Goal: Transaction & Acquisition: Purchase product/service

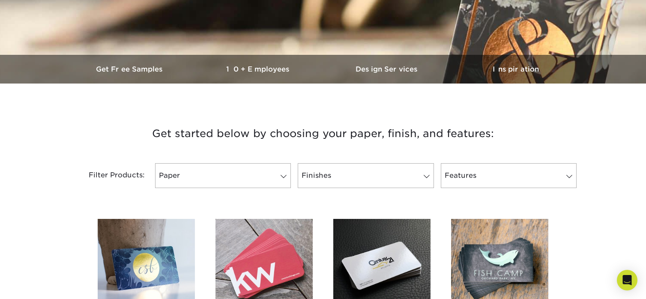
scroll to position [214, 0]
click at [286, 175] on span at bounding box center [284, 176] width 12 height 7
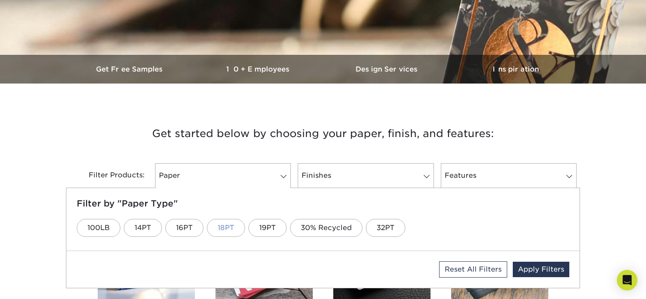
click at [228, 229] on link "18PT" at bounding box center [226, 228] width 38 height 18
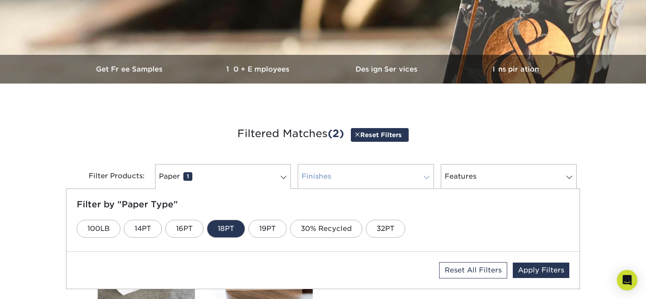
click at [427, 178] on span at bounding box center [427, 177] width 12 height 7
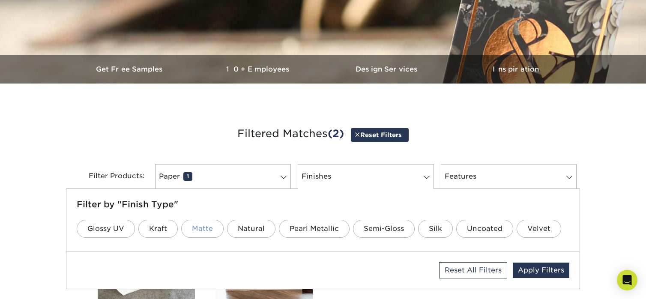
click at [200, 228] on link "Matte" at bounding box center [202, 229] width 42 height 18
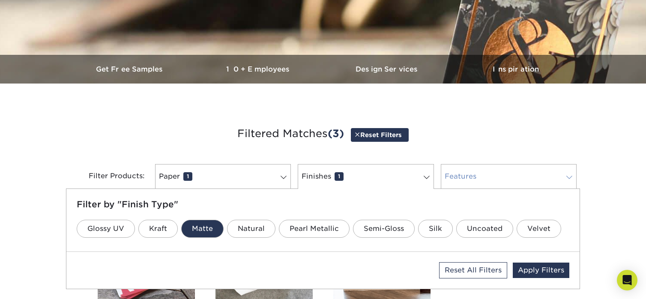
click at [562, 182] on link "Features 0" at bounding box center [509, 176] width 136 height 25
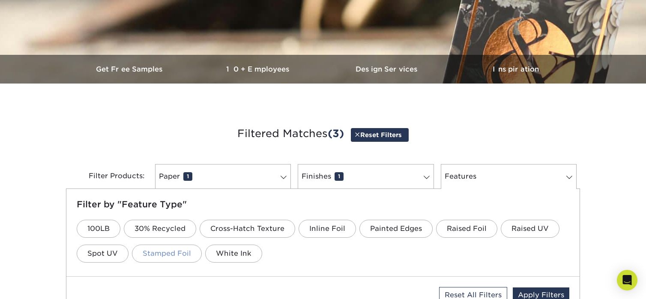
click at [170, 257] on link "Stamped Foil" at bounding box center [167, 254] width 70 height 18
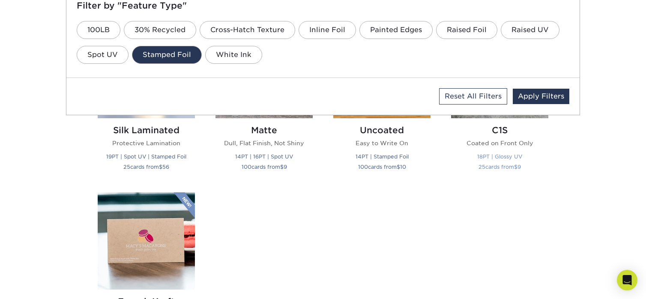
scroll to position [428, 0]
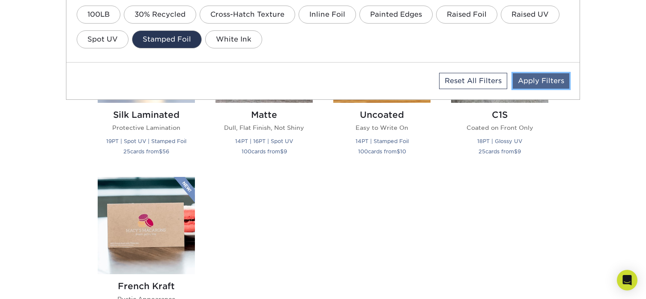
click at [546, 79] on link "Apply Filters" at bounding box center [541, 80] width 57 height 15
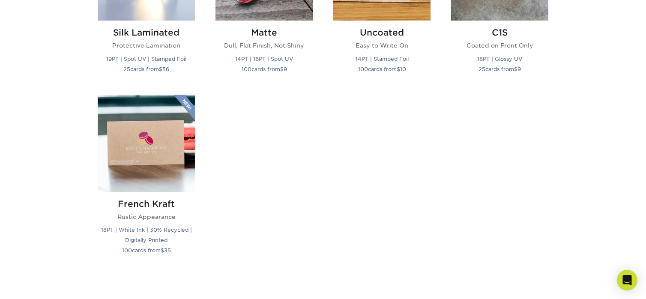
scroll to position [385, 0]
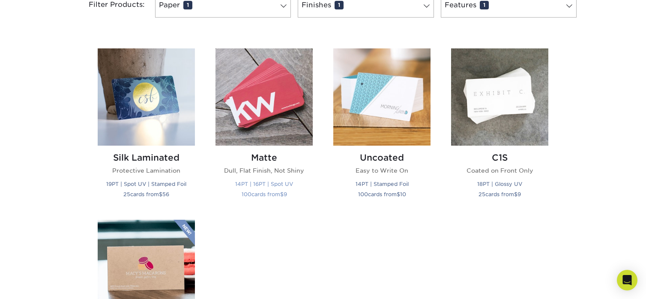
click at [264, 157] on h2 "Matte" at bounding box center [263, 157] width 97 height 10
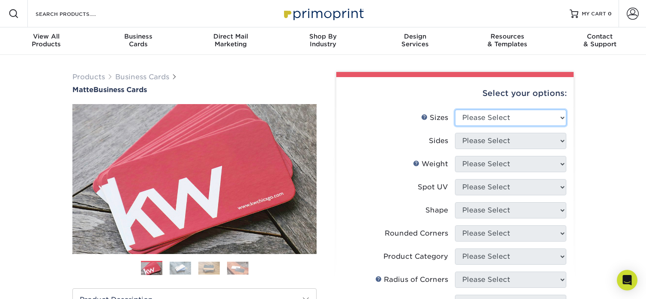
click at [561, 121] on select "Please Select 1.5" x 3.5" - Mini 1.75" x 3.5" - Mini 2" x 2" - Square 2" x 3" -…" at bounding box center [510, 118] width 111 height 16
select select "2.12x3.38"
click at [455, 110] on select "Please Select 1.5" x 3.5" - Mini 1.75" x 3.5" - Mini 2" x 2" - Square 2" x 3" -…" at bounding box center [510, 118] width 111 height 16
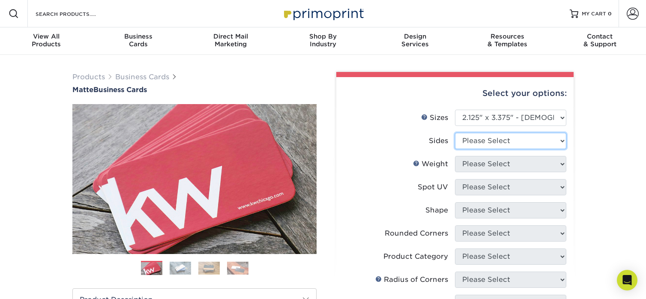
click at [562, 137] on select "Please Select Print Both Sides Print Front Only" at bounding box center [510, 141] width 111 height 16
select select "13abbda7-1d64-4f25-8bb2-c179b224825d"
click at [455, 133] on select "Please Select Print Both Sides Print Front Only" at bounding box center [510, 141] width 111 height 16
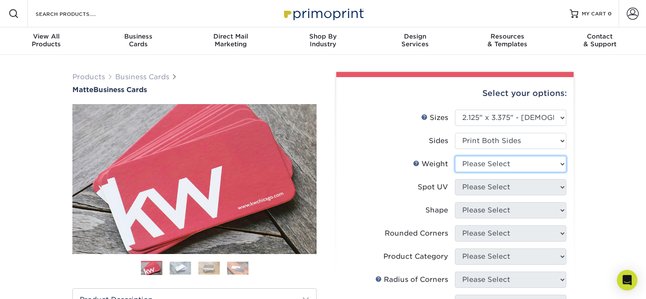
click at [558, 161] on select "Please Select 16PT 14PT" at bounding box center [510, 164] width 111 height 16
select select "16PT"
click at [455, 156] on select "Please Select 16PT 14PT" at bounding box center [510, 164] width 111 height 16
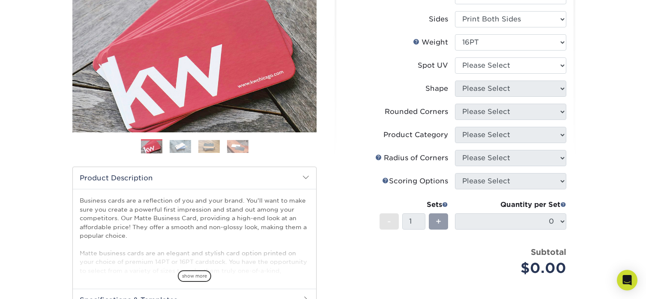
scroll to position [93, 0]
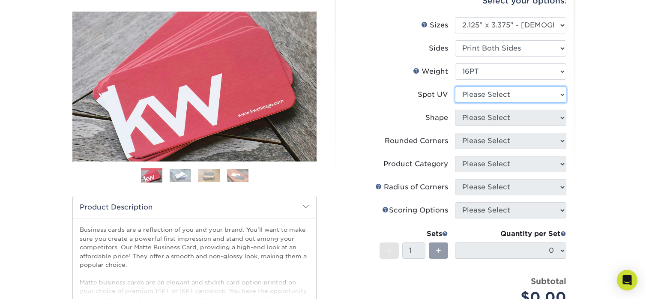
click at [565, 96] on select "Please Select No Spot UV Front and Back (Both Sides) Front Only Back Only" at bounding box center [510, 95] width 111 height 16
select select "3"
click at [455, 87] on select "Please Select No Spot UV Front and Back (Both Sides) Front Only Back Only" at bounding box center [510, 95] width 111 height 16
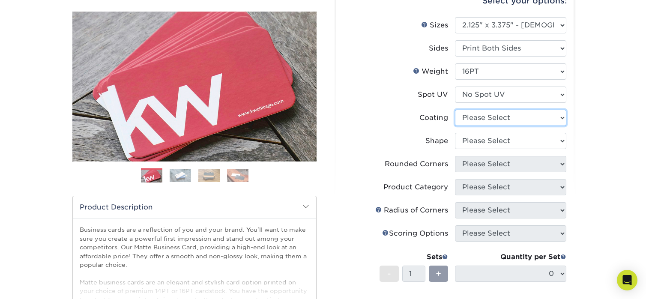
click at [564, 114] on select at bounding box center [510, 118] width 111 height 16
select select "121bb7b5-3b4d-429f-bd8d-bbf80e953313"
click at [455, 110] on select at bounding box center [510, 118] width 111 height 16
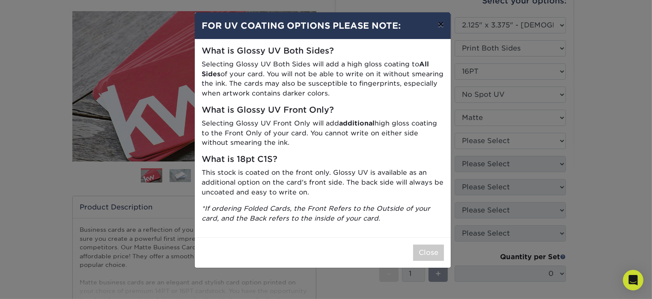
click at [442, 24] on button "×" at bounding box center [441, 24] width 20 height 24
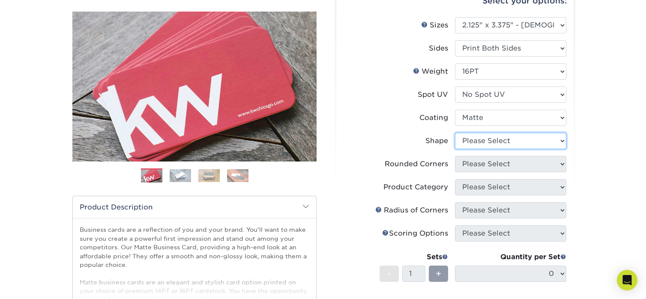
click at [559, 140] on select "Please Select Standard" at bounding box center [510, 141] width 111 height 16
select select "standard"
click at [455, 133] on select "Please Select Standard" at bounding box center [510, 141] width 111 height 16
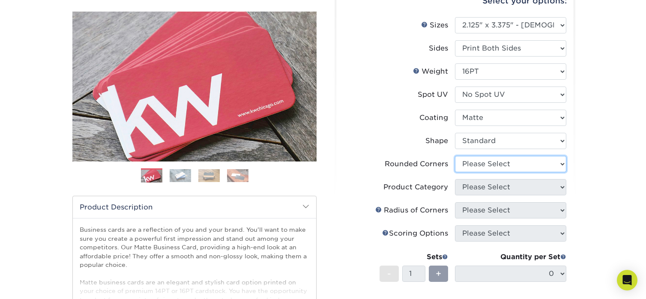
click at [563, 162] on select "Please Select Yes - Round 2 Corners Yes - Round 4 Corners No" at bounding box center [510, 164] width 111 height 16
select select "0"
click at [455, 156] on select "Please Select Yes - Round 2 Corners Yes - Round 4 Corners No" at bounding box center [510, 164] width 111 height 16
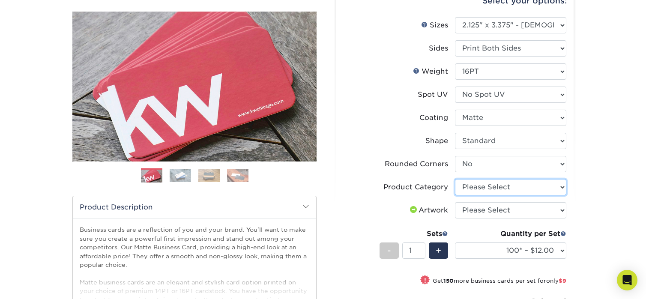
click at [562, 184] on select "Please Select Business Cards" at bounding box center [510, 187] width 111 height 16
select select "3b5148f1-0588-4f88-a218-97bcfdce65c1"
click at [455, 179] on select "Please Select Business Cards" at bounding box center [510, 187] width 111 height 16
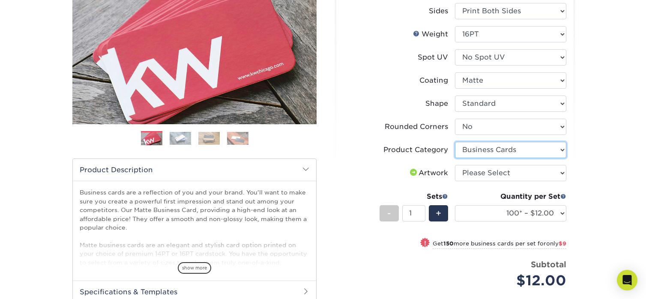
scroll to position [128, 0]
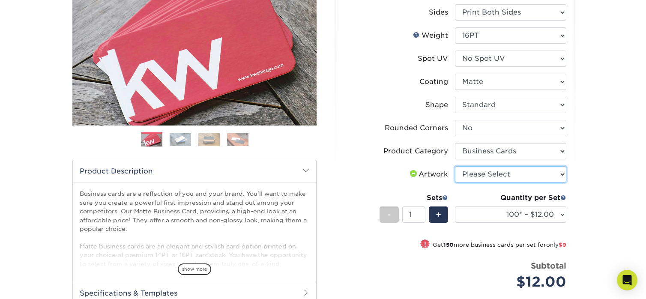
click at [562, 174] on select "Please Select I will upload files I need a design - $100" at bounding box center [510, 174] width 111 height 16
select select "upload"
click at [455, 166] on select "Please Select I will upload files I need a design - $100" at bounding box center [510, 174] width 111 height 16
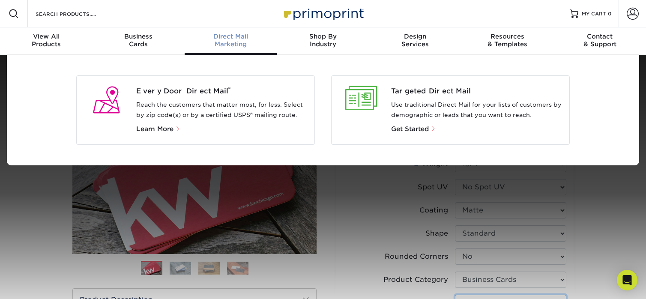
scroll to position [0, 0]
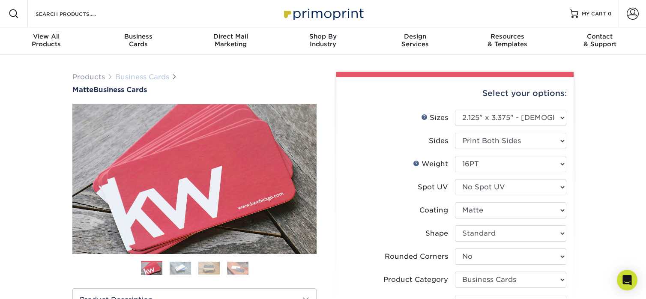
click at [134, 76] on link "Business Cards" at bounding box center [142, 77] width 54 height 8
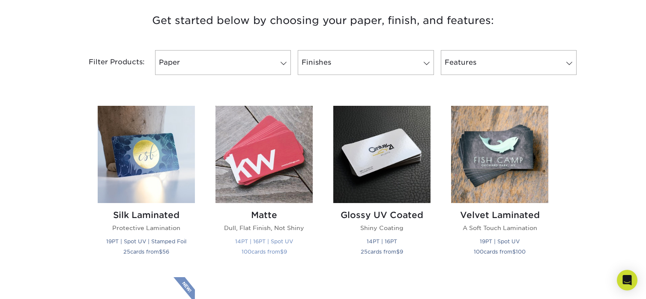
scroll to position [343, 0]
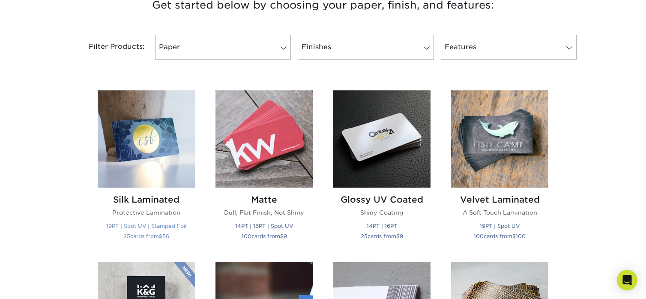
click at [164, 200] on h2 "Silk Laminated" at bounding box center [146, 199] width 97 height 10
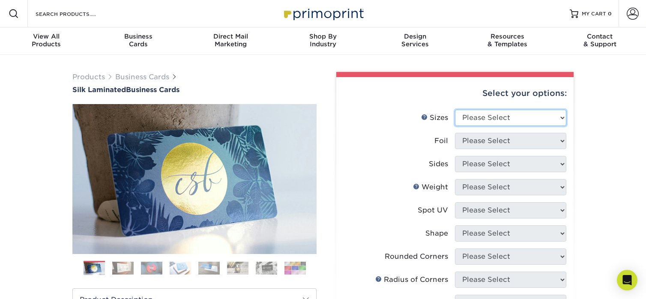
click at [558, 114] on select "Please Select 1.5" x 3.5" - Mini 1.75" x 3.5" - Mini 2" x 2" - Square 2" x 3" -…" at bounding box center [510, 118] width 111 height 16
select select "2.12x3.38"
click at [455, 110] on select "Please Select 1.5" x 3.5" - Mini 1.75" x 3.5" - Mini 2" x 2" - Square 2" x 3" -…" at bounding box center [510, 118] width 111 height 16
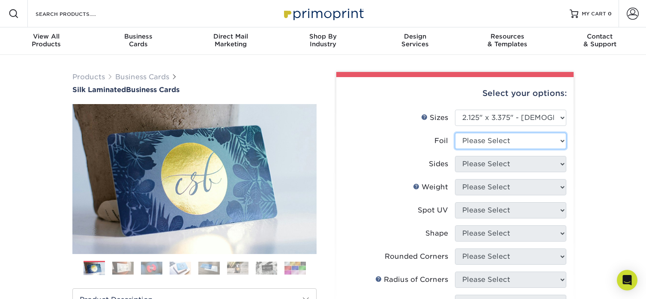
click at [557, 138] on select "Please Select No Yes" at bounding box center [510, 141] width 111 height 16
select select "1"
click at [455, 133] on select "Please Select No Yes" at bounding box center [510, 141] width 111 height 16
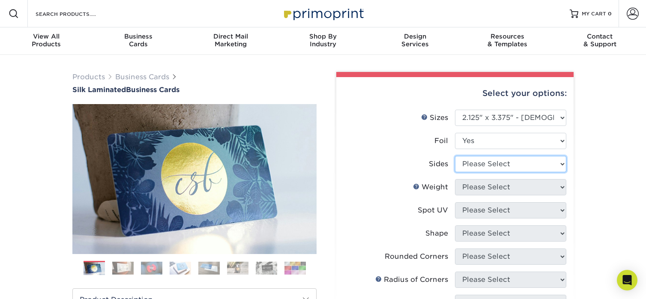
click at [561, 161] on select "Please Select Print Both Sides - Foil Both Sides Print Both Sides - Foil Front …" at bounding box center [510, 164] width 111 height 16
select select "e9e9dfb3-fba1-4d60-972c-fd9ca5904d33"
click at [455, 156] on select "Please Select Print Both Sides - Foil Both Sides Print Both Sides - Foil Front …" at bounding box center [510, 164] width 111 height 16
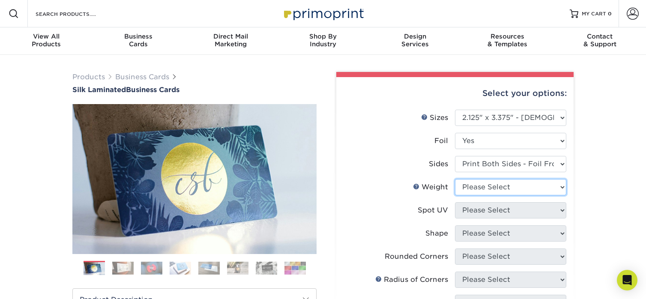
click at [564, 184] on select "Please Select 16PT" at bounding box center [510, 187] width 111 height 16
select select "16PT"
click at [455, 179] on select "Please Select 16PT" at bounding box center [510, 187] width 111 height 16
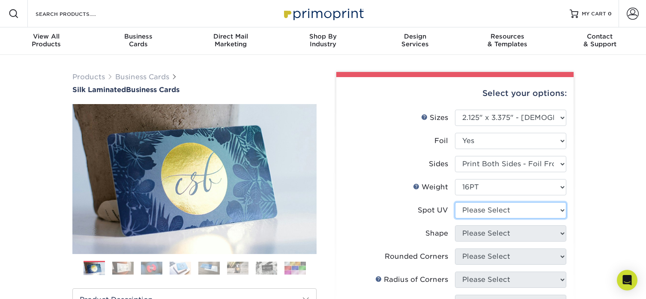
click at [557, 207] on select "Please Select No Spot UV Front and Back (Both Sides) Front Only Back Only" at bounding box center [510, 210] width 111 height 16
select select "3"
click at [455, 202] on select "Please Select No Spot UV Front and Back (Both Sides) Front Only Back Only" at bounding box center [510, 210] width 111 height 16
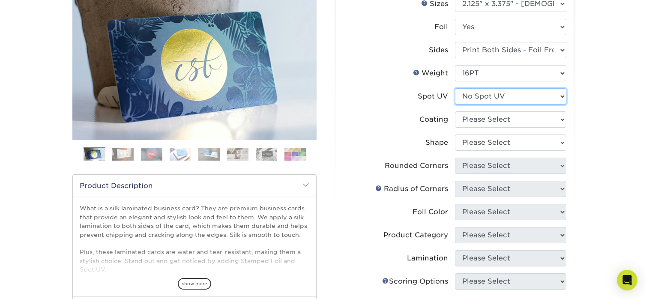
scroll to position [128, 0]
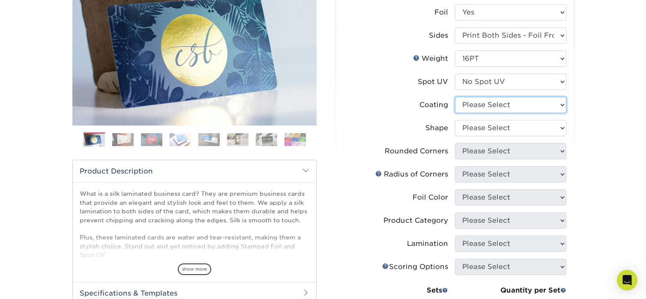
click at [562, 104] on select at bounding box center [510, 105] width 111 height 16
select select "3e7618de-abca-4bda-9f97-8b9129e913d8"
click at [455, 97] on select at bounding box center [510, 105] width 111 height 16
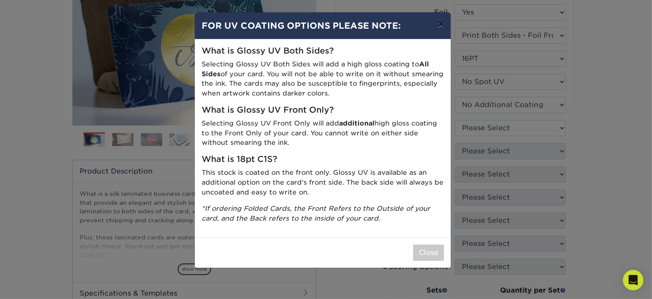
click at [442, 24] on button "×" at bounding box center [441, 24] width 20 height 24
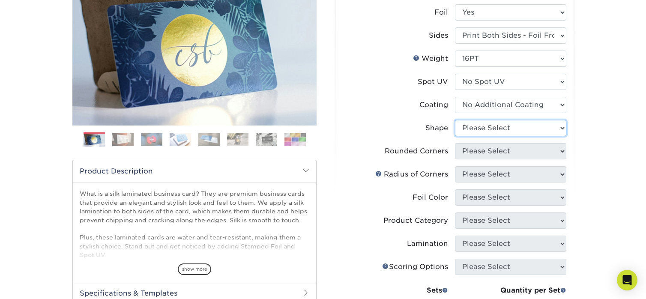
click at [562, 127] on select "Please Select Standard" at bounding box center [510, 128] width 111 height 16
select select "standard"
click at [455, 120] on select "Please Select Standard" at bounding box center [510, 128] width 111 height 16
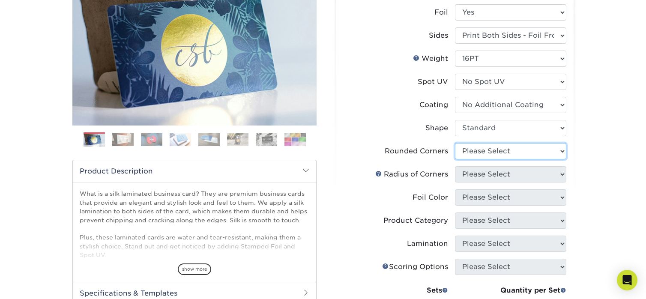
click at [558, 152] on select "Please Select Yes - Round 2 Corners Yes - Round 4 Corners No" at bounding box center [510, 151] width 111 height 16
select select "0"
click at [455, 143] on select "Please Select Yes - Round 2 Corners Yes - Round 4 Corners No" at bounding box center [510, 151] width 111 height 16
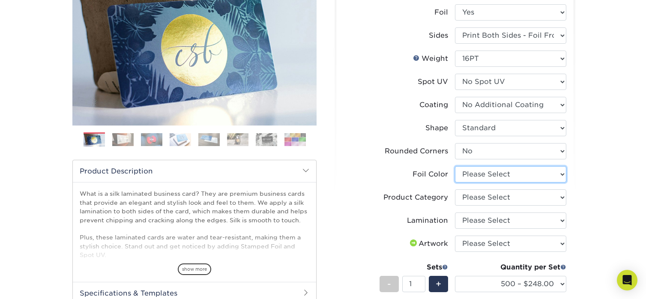
click at [563, 170] on select "Please Select Silver Foil Black Foil Blue Foil Copper Foil Gold Foil Red Foil R…" at bounding box center [510, 174] width 111 height 16
select select "acffa4a5-22f9-4585-ba3f-0adaa54b8c85"
click at [455, 166] on select "Please Select Silver Foil Black Foil Blue Foil Copper Foil Gold Foil Red Foil R…" at bounding box center [510, 174] width 111 height 16
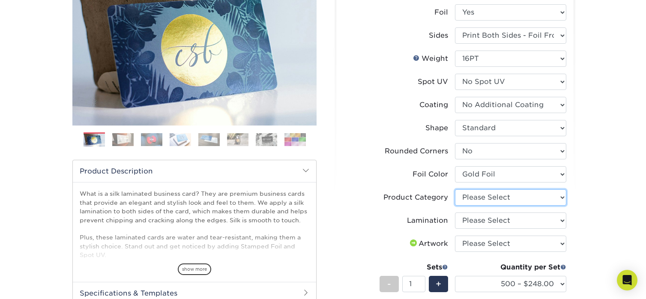
click at [560, 198] on select "Please Select Business Cards" at bounding box center [510, 197] width 111 height 16
select select "3b5148f1-0588-4f88-a218-97bcfdce65c1"
click at [455, 189] on select "Please Select Business Cards" at bounding box center [510, 197] width 111 height 16
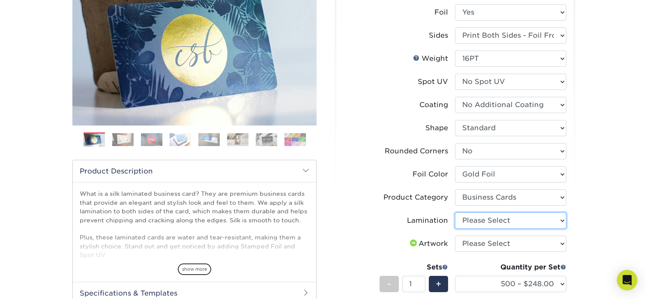
click at [558, 219] on select "Please Select Silk" at bounding box center [510, 220] width 111 height 16
select select "ccacb42f-45f7-42d3-bbd3-7c8421cf37f0"
click at [455, 212] on select "Please Select Silk" at bounding box center [510, 220] width 111 height 16
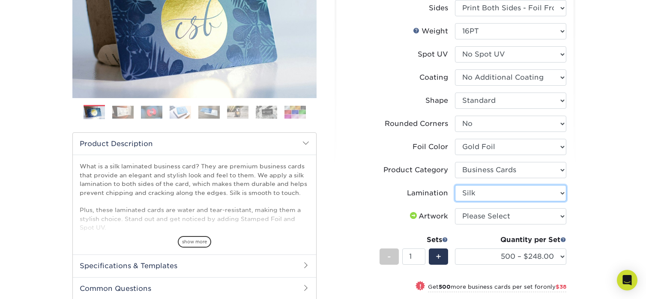
scroll to position [171, 0]
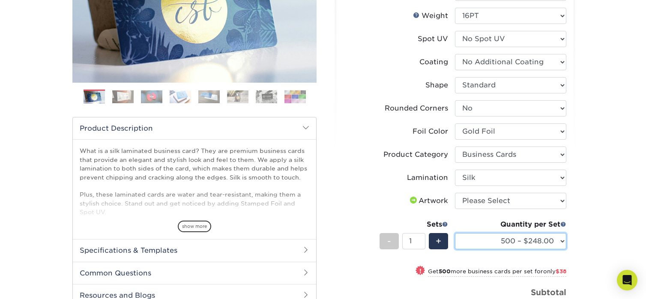
click at [558, 240] on select "500 – $248.00 1000 – $286.00 2500 – $680.00 5000 – $1298.00" at bounding box center [510, 241] width 111 height 16
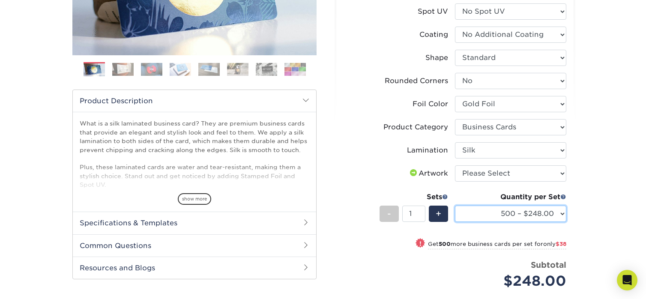
scroll to position [257, 0]
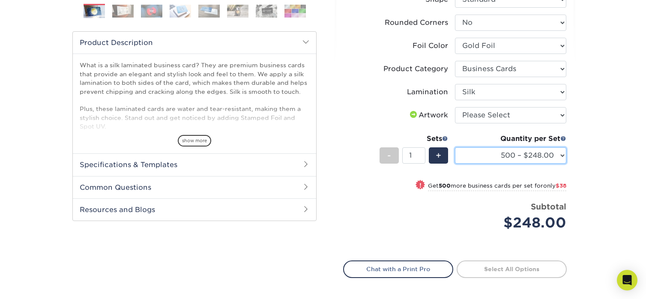
click at [560, 150] on select "500 – $248.00 1000 – $286.00 2500 – $680.00 5000 – $1298.00" at bounding box center [510, 155] width 111 height 16
click at [601, 135] on div "Products Business Cards Silk Laminated Business Cards Previous Next" at bounding box center [323, 79] width 646 height 562
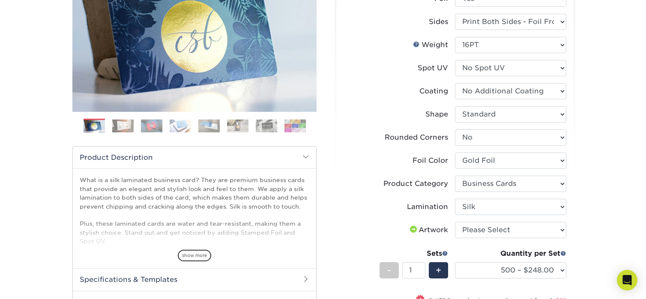
scroll to position [171, 0]
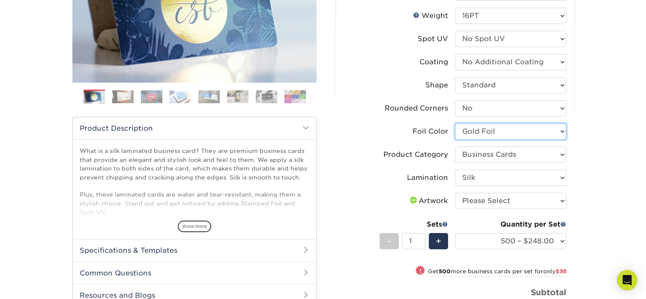
click at [556, 130] on select "Please Select Silver Foil Black Foil Blue Foil Copper Foil Gold Foil Red Foil R…" at bounding box center [510, 131] width 111 height 16
click at [560, 130] on select "Please Select Silver Foil Black Foil Blue Foil Copper Foil Gold Foil Red Foil R…" at bounding box center [510, 131] width 111 height 16
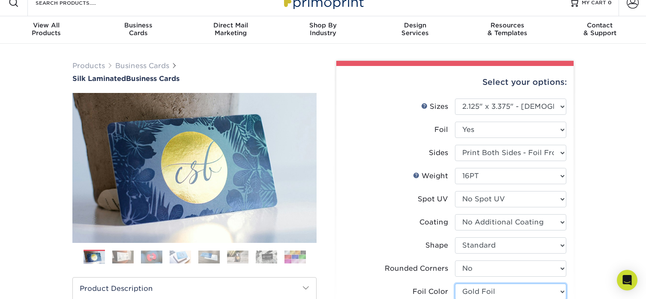
scroll to position [0, 0]
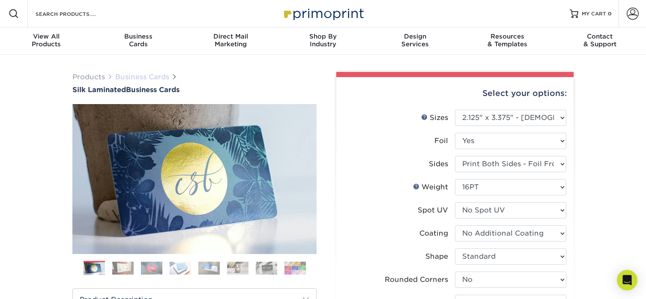
click at [141, 75] on link "Business Cards" at bounding box center [142, 77] width 54 height 8
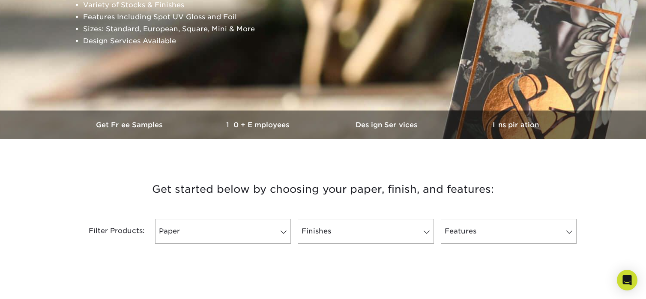
scroll to position [171, 0]
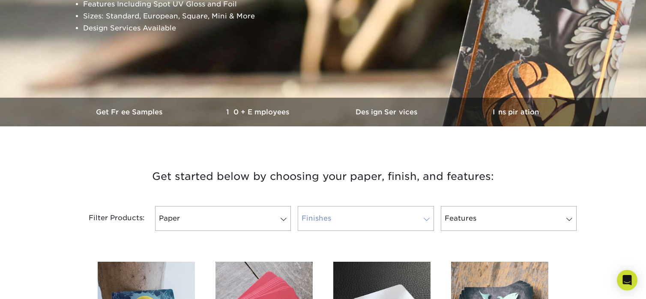
click at [425, 216] on span at bounding box center [427, 219] width 12 height 7
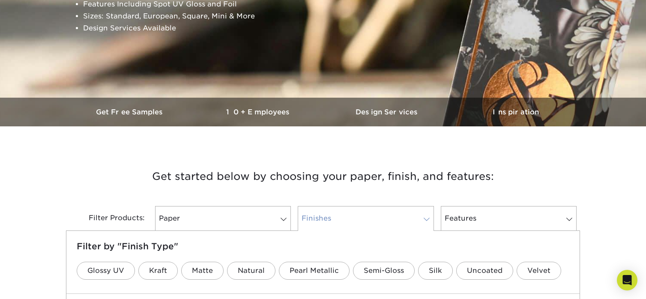
scroll to position [257, 0]
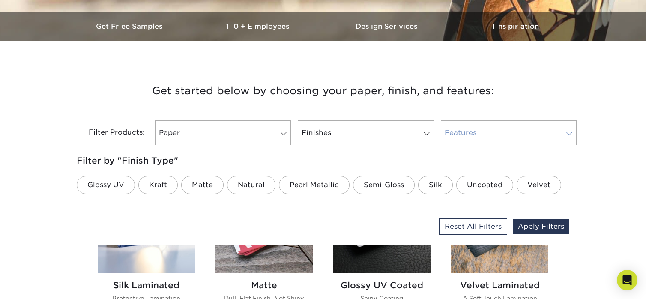
click at [569, 132] on span at bounding box center [569, 133] width 12 height 7
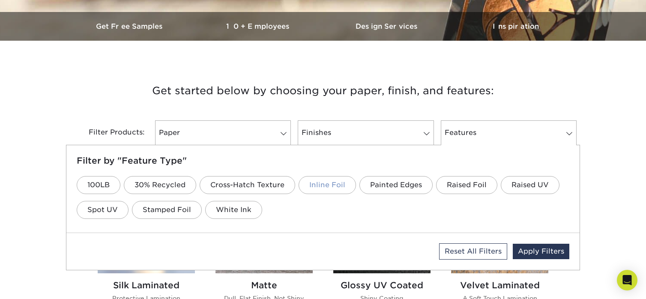
click at [331, 190] on link "Inline Foil" at bounding box center [327, 185] width 57 height 18
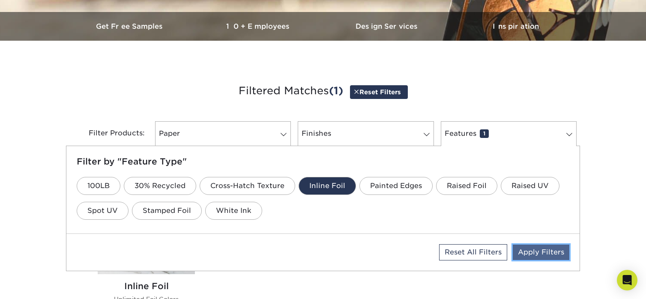
click at [561, 257] on link "Apply Filters" at bounding box center [541, 252] width 57 height 15
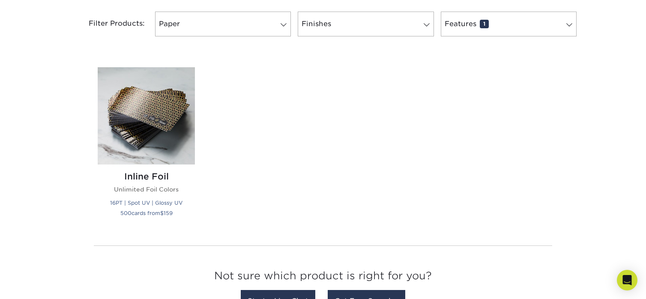
scroll to position [385, 0]
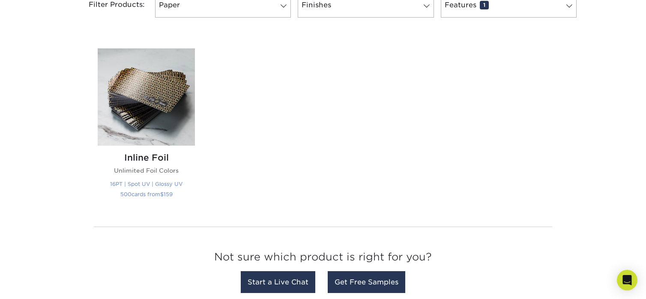
click at [152, 116] on img at bounding box center [146, 96] width 97 height 97
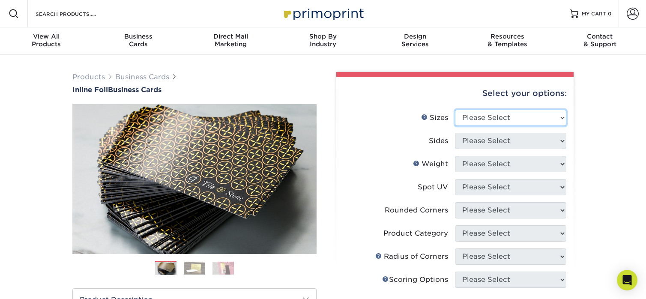
click at [561, 116] on select "Please Select 1.5" x 3.5" - Mini 1.75" x 3.5" - Mini 2" x 2" - Square 2" x 3" -…" at bounding box center [510, 118] width 111 height 16
select select "2.12x3.38"
click at [455, 110] on select "Please Select 1.5" x 3.5" - Mini 1.75" x 3.5" - Mini 2" x 2" - Square 2" x 3" -…" at bounding box center [510, 118] width 111 height 16
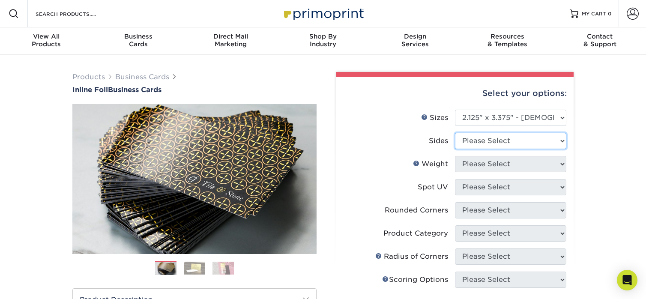
click at [561, 136] on select "Please Select Print Both Sides - Foil Back Only Print Both Sides - Foil Both Si…" at bounding box center [510, 141] width 111 height 16
select select "e9e9dfb3-fba1-4d60-972c-fd9ca5904d33"
click at [455, 133] on select "Please Select Print Both Sides - Foil Back Only Print Both Sides - Foil Both Si…" at bounding box center [510, 141] width 111 height 16
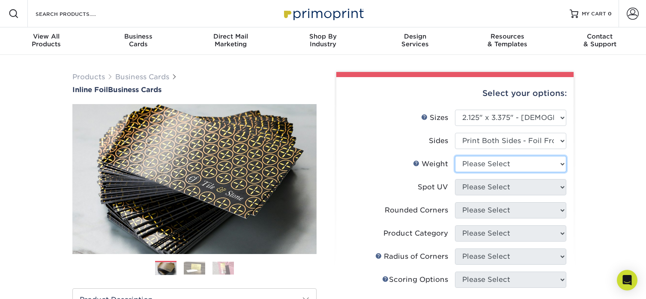
click at [562, 161] on select "Please Select 16PT" at bounding box center [510, 164] width 111 height 16
select select "16PT"
click at [455, 156] on select "Please Select 16PT" at bounding box center [510, 164] width 111 height 16
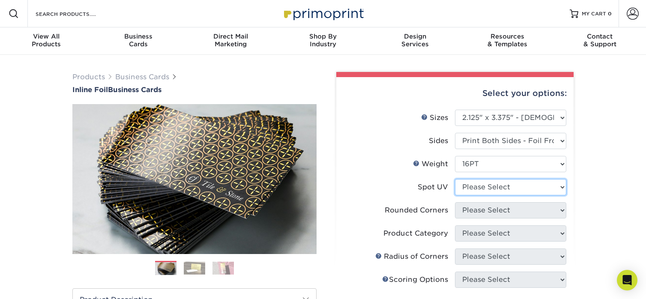
click at [564, 186] on select "Please Select No Spot UV Front and Back (Both Sides) Front Only Back Only" at bounding box center [510, 187] width 111 height 16
select select "3"
click at [455, 179] on select "Please Select No Spot UV Front and Back (Both Sides) Front Only Back Only" at bounding box center [510, 187] width 111 height 16
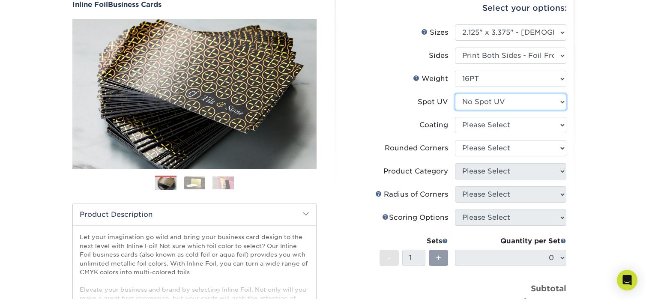
scroll to position [86, 0]
click at [560, 120] on select at bounding box center [510, 124] width 111 height 16
select select "3e7618de-abca-4bda-9f97-8b9129e913d8"
click at [455, 116] on select at bounding box center [510, 124] width 111 height 16
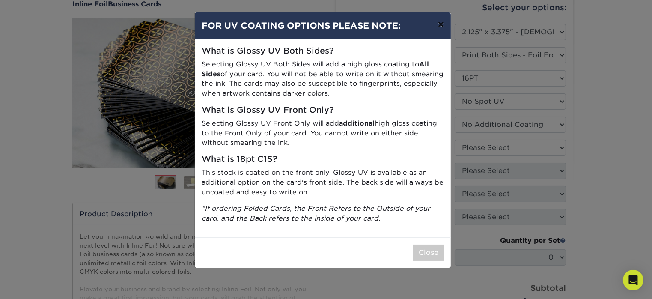
click at [441, 26] on button "×" at bounding box center [441, 24] width 20 height 24
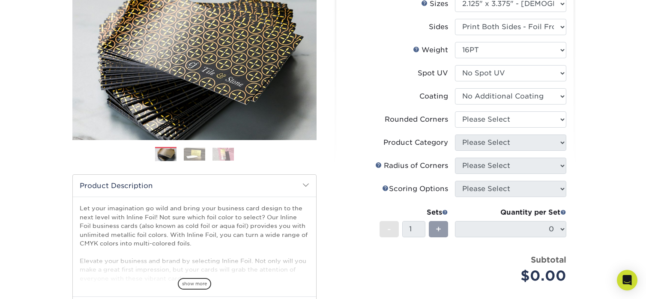
scroll to position [128, 0]
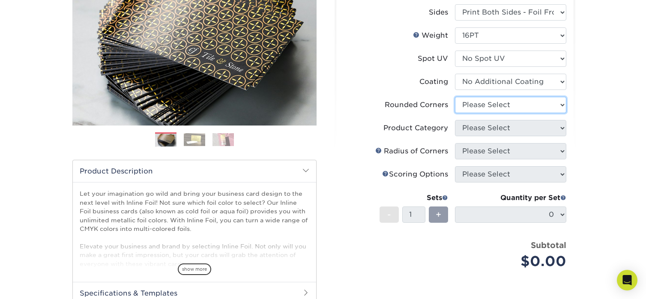
click at [561, 105] on select "Please Select Yes - Round 2 Corners Yes - Round 4 Corners No" at bounding box center [510, 105] width 111 height 16
select select "0"
click at [455, 97] on select "Please Select Yes - Round 2 Corners Yes - Round 4 Corners No" at bounding box center [510, 105] width 111 height 16
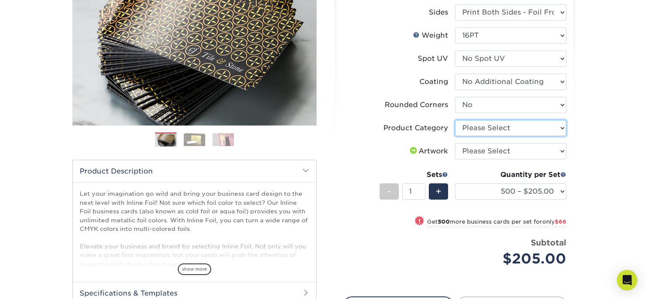
click at [563, 128] on select "Please Select Business Cards" at bounding box center [510, 128] width 111 height 16
select select "3b5148f1-0588-4f88-a218-97bcfdce65c1"
click at [455, 120] on select "Please Select Business Cards" at bounding box center [510, 128] width 111 height 16
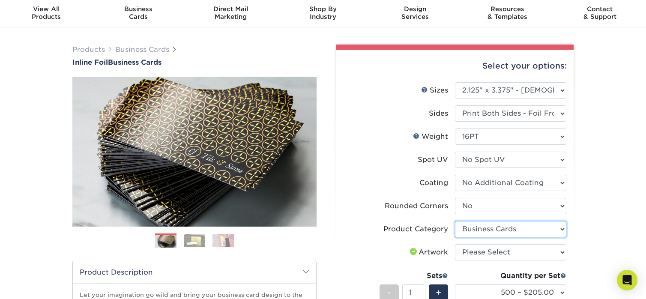
scroll to position [43, 0]
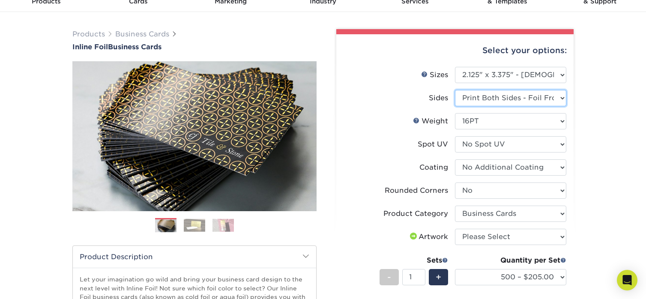
click at [564, 94] on select "Please Select Print Both Sides - Foil Back Only Print Both Sides - Foil Both Si…" at bounding box center [510, 98] width 111 height 16
select select "a75ac2f1-9911-48d6-841d-245b5ac08f27"
click at [455, 90] on select "Please Select Print Both Sides - Foil Back Only Print Both Sides - Foil Both Si…" at bounding box center [510, 98] width 111 height 16
select select "-1"
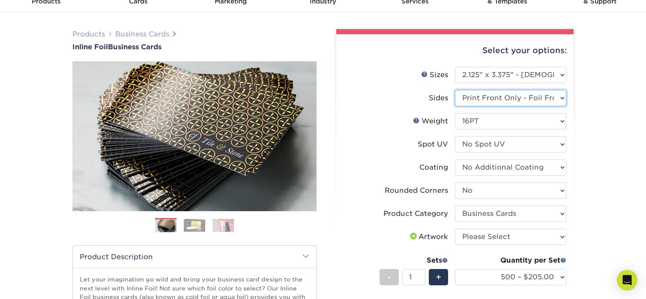
select select
select select "-1"
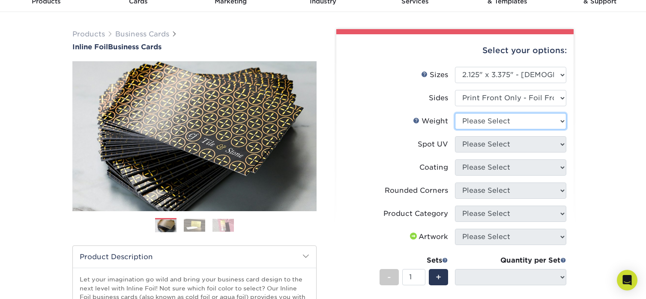
click at [561, 120] on select "Please Select 16PT" at bounding box center [510, 121] width 111 height 16
select select "16PT"
click at [455, 113] on select "Please Select 16PT" at bounding box center [510, 121] width 111 height 16
select select
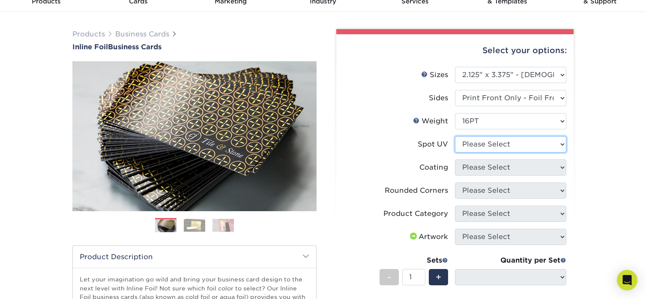
click at [561, 141] on select "Please Select No Spot UV Front Only Back Only" at bounding box center [510, 144] width 111 height 16
select select "3"
click at [455, 136] on select "Please Select No Spot UV Front Only Back Only" at bounding box center [510, 144] width 111 height 16
select select
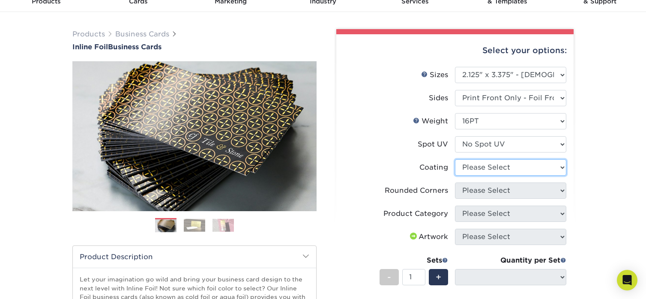
click at [561, 164] on select at bounding box center [510, 167] width 111 height 16
select select "3e7618de-abca-4bda-9f97-8b9129e913d8"
click at [455, 159] on select at bounding box center [510, 167] width 111 height 16
select select
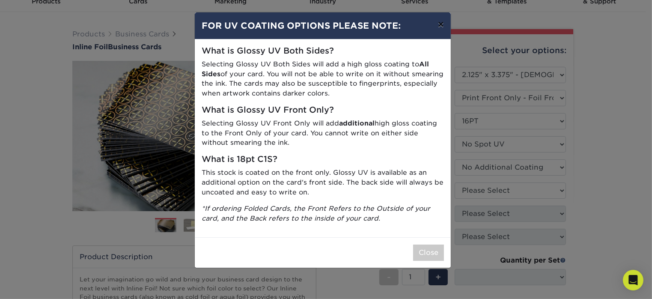
click at [444, 29] on button "×" at bounding box center [441, 24] width 20 height 24
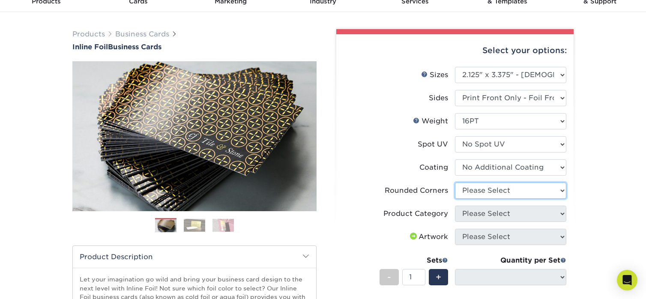
click at [562, 191] on select "Please Select Yes - Round 2 Corners Yes - Round 4 Corners No" at bounding box center [510, 190] width 111 height 16
select select "0"
click at [455, 182] on select "Please Select Yes - Round 2 Corners Yes - Round 4 Corners No" at bounding box center [510, 190] width 111 height 16
select select "-1"
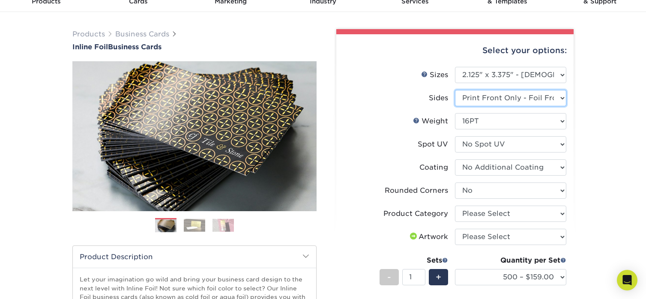
click at [561, 96] on select "Please Select Print Both Sides - Foil Back Only Print Both Sides - Foil Both Si…" at bounding box center [510, 98] width 111 height 16
select select "e9e9dfb3-fba1-4d60-972c-fd9ca5904d33"
click at [455, 90] on select "Please Select Print Both Sides - Foil Back Only Print Both Sides - Foil Both Si…" at bounding box center [510, 98] width 111 height 16
select select "-1"
select select
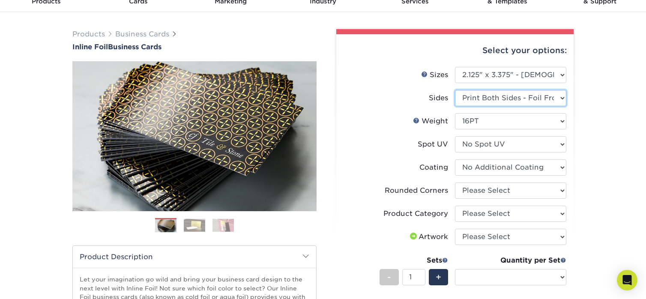
select select "-1"
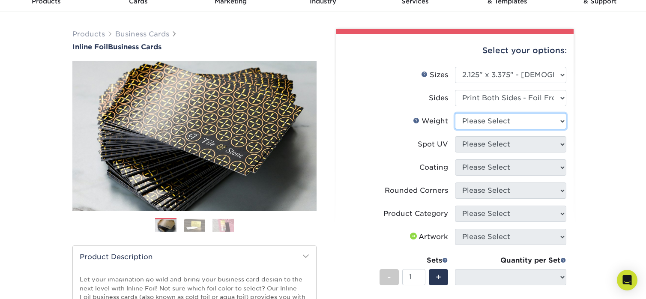
click at [561, 120] on select "Please Select 16PT" at bounding box center [510, 121] width 111 height 16
select select "16PT"
click at [455, 113] on select "Please Select 16PT" at bounding box center [510, 121] width 111 height 16
select select
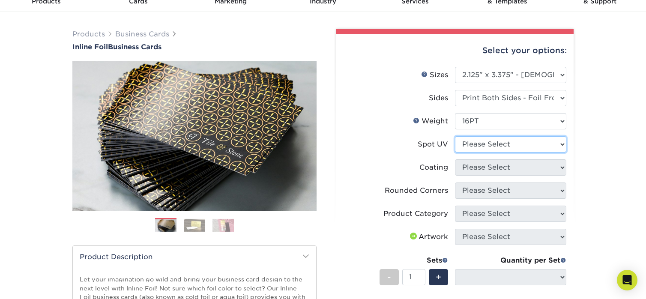
click at [557, 144] on select "Please Select No Spot UV Front and Back (Both Sides) Front Only Back Only" at bounding box center [510, 144] width 111 height 16
select select "3"
click at [455, 136] on select "Please Select No Spot UV Front and Back (Both Sides) Front Only Back Only" at bounding box center [510, 144] width 111 height 16
select select
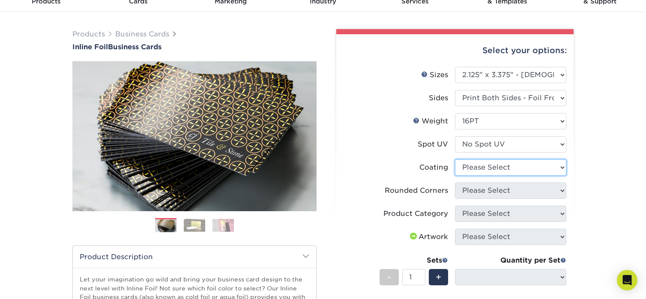
click at [561, 168] on select at bounding box center [510, 167] width 111 height 16
select select "3e7618de-abca-4bda-9f97-8b9129e913d8"
click at [455, 159] on select at bounding box center [510, 167] width 111 height 16
select select
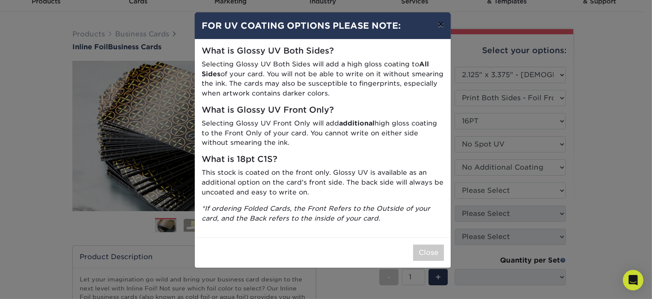
click at [439, 23] on button "×" at bounding box center [441, 24] width 20 height 24
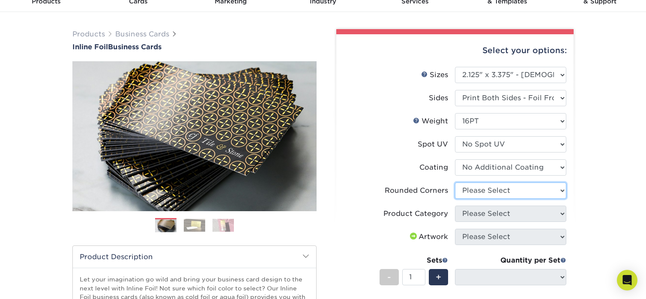
click at [563, 189] on select "Please Select Yes - Round 2 Corners Yes - Round 4 Corners No" at bounding box center [510, 190] width 111 height 16
select select "0"
click at [455, 182] on select "Please Select Yes - Round 2 Corners Yes - Round 4 Corners No" at bounding box center [510, 190] width 111 height 16
select select "-1"
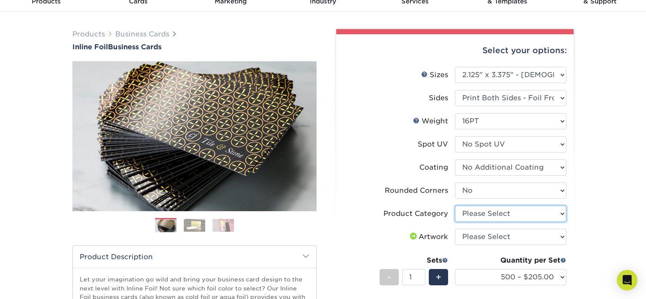
click at [562, 212] on select "Please Select Business Cards" at bounding box center [510, 214] width 111 height 16
select select "3b5148f1-0588-4f88-a218-97bcfdce65c1"
click at [455, 206] on select "Please Select Business Cards" at bounding box center [510, 214] width 111 height 16
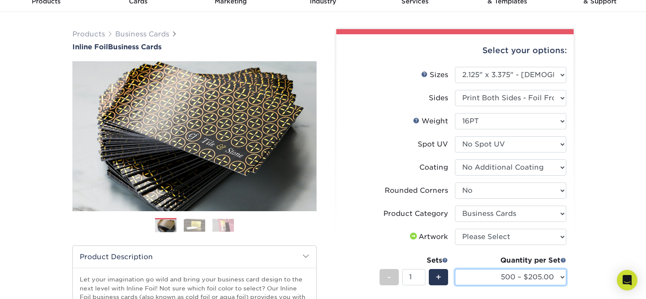
click at [560, 275] on select "500 – $205.00 1000 – $271.00 2500 – $502.00 5000 – $715.00" at bounding box center [510, 277] width 111 height 16
click at [561, 275] on select "500 – $205.00 1000 – $271.00 2500 – $502.00 5000 – $715.00" at bounding box center [510, 277] width 111 height 16
